Goal: Communication & Community: Answer question/provide support

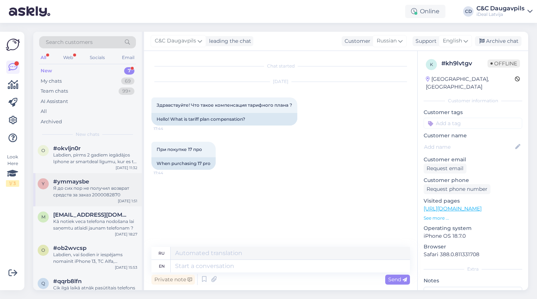
scroll to position [30, 0]
click at [82, 205] on div "y #ymmaysbe Я до сих пор не получил возврат средств за заказ 2000082870 [DATE] …" at bounding box center [87, 188] width 109 height 33
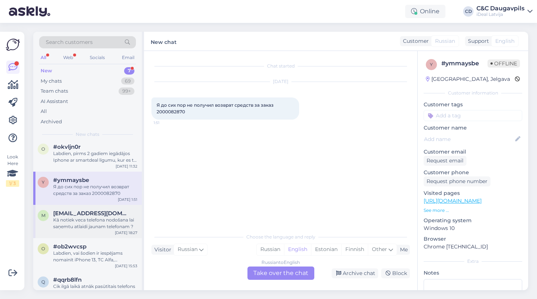
click at [72, 230] on div "Kā notiek veca telefona nodošana lai saņemtu atlaidi jaunam telefonam ?" at bounding box center [95, 223] width 84 height 13
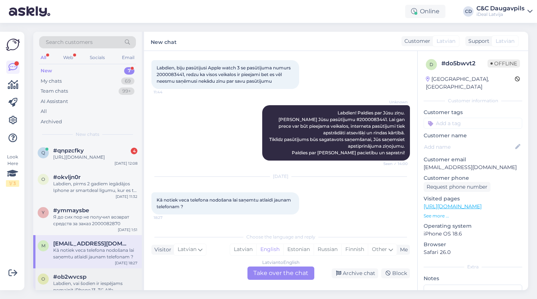
scroll to position [0, 0]
click at [92, 169] on div "q #qnpzcfky 4 [URL][DOMAIN_NAME] [DATE] 12:08" at bounding box center [87, 155] width 109 height 27
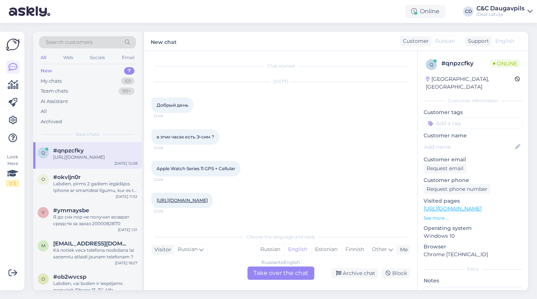
click at [205, 202] on link "[URL][DOMAIN_NAME]" at bounding box center [182, 201] width 51 height 6
click at [270, 249] on div "Russian" at bounding box center [270, 249] width 27 height 11
click at [284, 276] on div "Russian to Russian Take over the chat" at bounding box center [281, 273] width 67 height 13
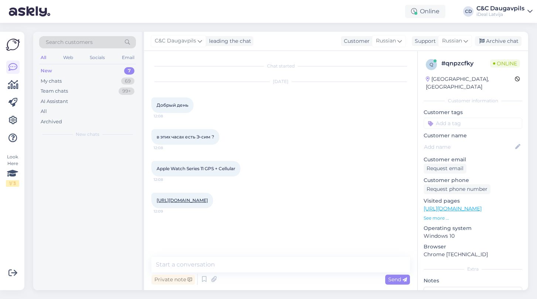
scroll to position [0, 0]
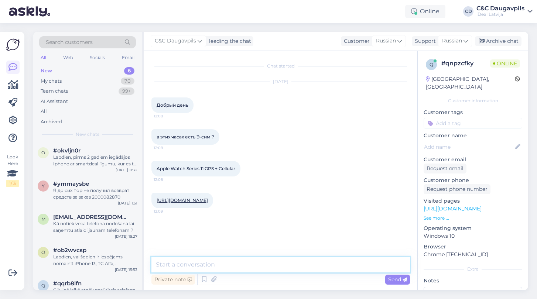
click at [235, 268] on textarea at bounding box center [281, 265] width 259 height 16
type textarea "L"
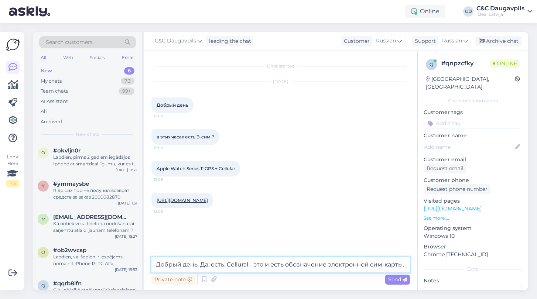
click at [330, 265] on textarea "Добрый день. Да, есть. Cellural - это и есть обозначение электронной сим-карты." at bounding box center [281, 265] width 259 height 16
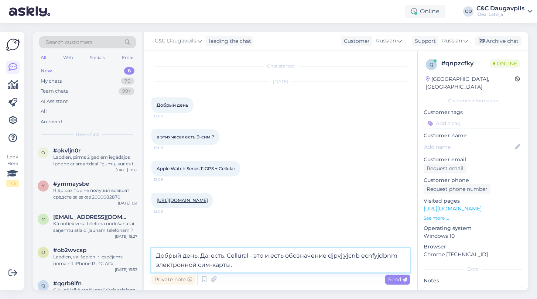
click at [196, 266] on textarea "Добрый день. Да, есть. Cellural - это и есть обозначение djpvj;yjcnb ecnfyjdbnm…" at bounding box center [281, 260] width 259 height 24
click at [232, 265] on textarea "Добрый день. Да, есть. Cellural - это и есть обозначение djpvj;yjcnb ecnfyjdbnm…" at bounding box center [281, 260] width 259 height 24
click at [277, 266] on textarea "Добрый день. Да, есть. Cellural - это и есть обозначение djpvj;yjcnb ecnfyjdbnm…" at bounding box center [281, 260] width 259 height 24
drag, startPoint x: 329, startPoint y: 256, endPoint x: 399, endPoint y: 257, distance: 69.5
click at [399, 257] on textarea "Добрый день. Да, есть. Cellural - это и есть обозначение djpvj;yjcnb ecnfyjdbnm…" at bounding box center [281, 260] width 259 height 24
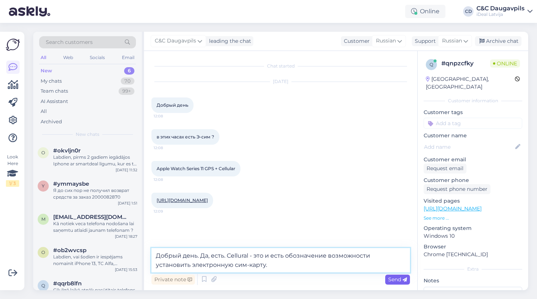
type textarea "Добрый день. Да, есть. Cellural - это и есть обозначение возможности установить…"
click at [396, 281] on span "Send" at bounding box center [397, 279] width 19 height 7
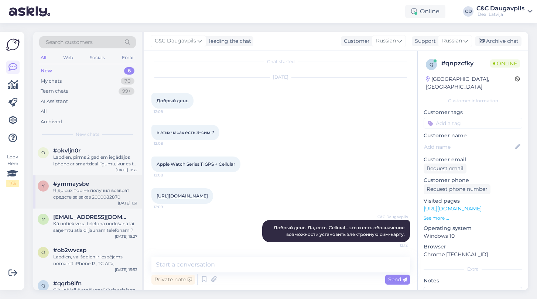
click at [78, 197] on div "Я до сих пор не получил возврат средств за заказ 2000082870" at bounding box center [95, 193] width 84 height 13
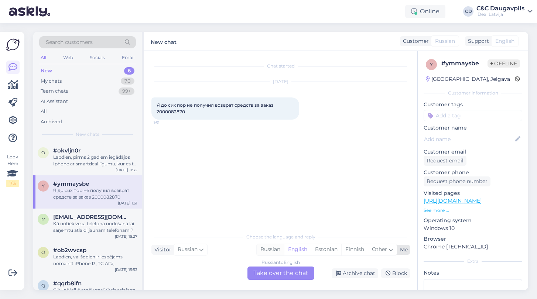
click at [267, 253] on div "Russian" at bounding box center [270, 249] width 27 height 11
click at [291, 276] on div "Russian to Russian Take over the chat" at bounding box center [281, 273] width 67 height 13
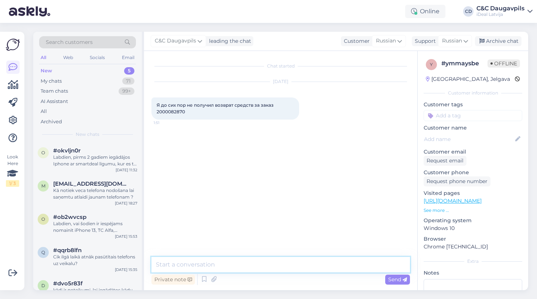
click at [259, 262] on textarea at bounding box center [281, 265] width 259 height 16
click at [272, 268] on textarea "Добрый день, обратитесь в техподдержку сайта" at bounding box center [281, 265] width 259 height 16
click at [252, 265] on textarea "Добрый день, обратитесь в техподдержку сайта" at bounding box center [281, 265] width 259 height 16
click at [337, 265] on textarea "Добрый день, обратитесь в тех-поддержку сайта" at bounding box center [281, 265] width 259 height 16
paste textarea "[PHONE_NUMBER] izvēloties #1"
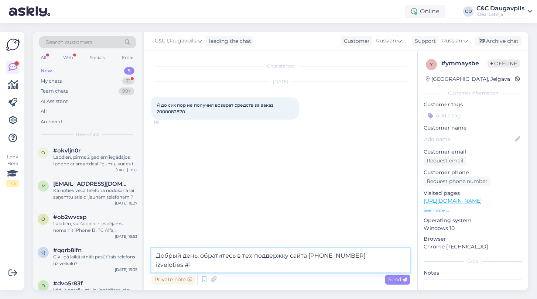
click at [156, 265] on textarea "Добрый день, обратитесь в тех-поддержку сайта [PHONE_NUMBER] izvēloties #1" at bounding box center [281, 260] width 259 height 24
click at [197, 265] on textarea "Добрый день, обратитесь в тех-поддержку сайта [PHONE_NUMBER] izvēloties #1" at bounding box center [281, 260] width 259 height 24
paste textarea "[EMAIL_ADDRESS][DOMAIN_NAME]"
type textarea "Добрый день, обратитесь в тех-поддержку сайта [PHONE_NUMBER] izvēloties #1 или …"
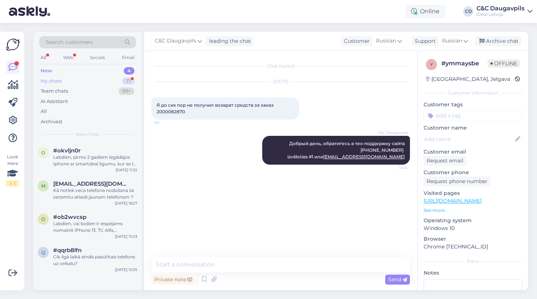
click at [53, 80] on div "My chats" at bounding box center [51, 81] width 21 height 7
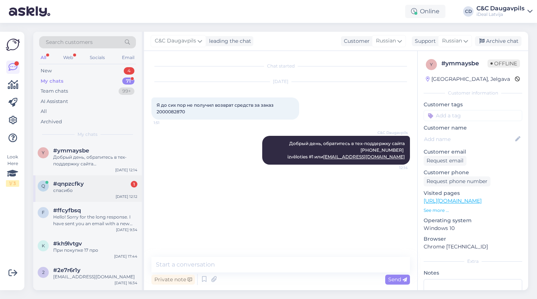
click at [64, 189] on div "спасибо" at bounding box center [95, 190] width 84 height 7
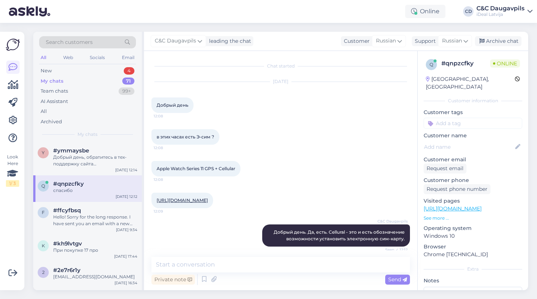
scroll to position [56, 0]
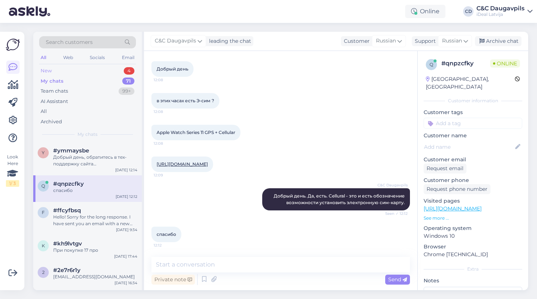
click at [44, 72] on div "New" at bounding box center [46, 70] width 11 height 7
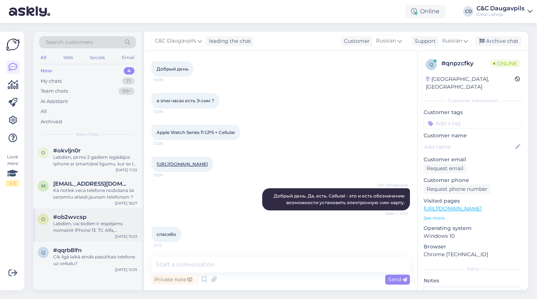
click at [98, 234] on div "o #ob2wvcsp Labdien, vai šodien ir iespējams nomainīt iPhone 13, TC Alfa, akumu…" at bounding box center [87, 225] width 109 height 33
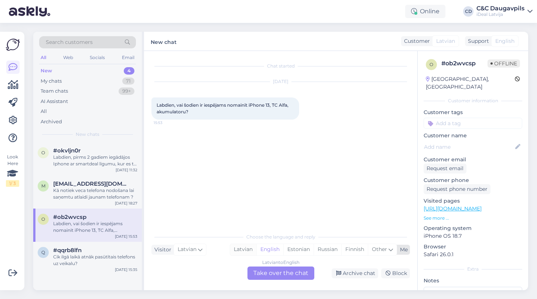
click at [245, 252] on div "Latvian" at bounding box center [243, 249] width 26 height 11
click at [277, 278] on div "Latvian to Latvian Take over the chat" at bounding box center [281, 273] width 67 height 13
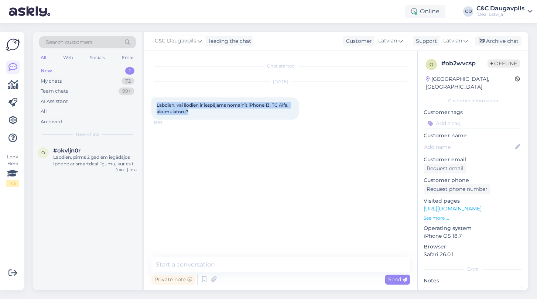
drag, startPoint x: 193, startPoint y: 112, endPoint x: 151, endPoint y: 102, distance: 43.2
click at [151, 102] on div "Chat started [DATE] Labdien, vai šodien ir iespējams nomainīt iPhone 13, TC Alf…" at bounding box center [280, 170] width 273 height 239
copy span "Labdien, vai šodien ir iespējams nomainīt iPhone 13, TC Alfa, akumulatoru?"
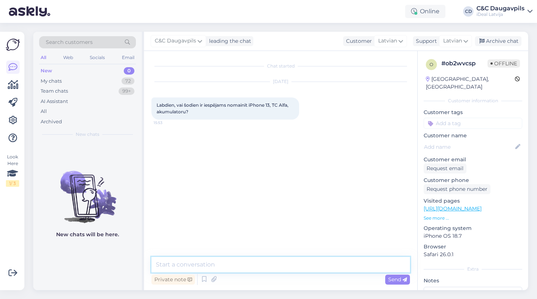
click at [210, 266] on textarea at bounding box center [281, 265] width 259 height 16
paste textarea "Labdien! Labāk būtu tieši sazināties ar TC Alfa veikalu, lai precizētu akumulat…"
type textarea "Labdien! Labāk būtu tieši sazināties ar TC Alfa veikalu, lai precizētu akumulat…"
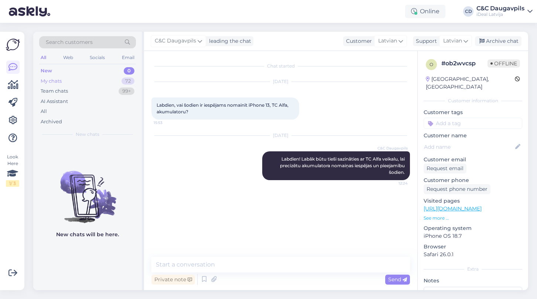
click at [50, 81] on div "My chats" at bounding box center [51, 81] width 21 height 7
